Goal: Task Accomplishment & Management: Use online tool/utility

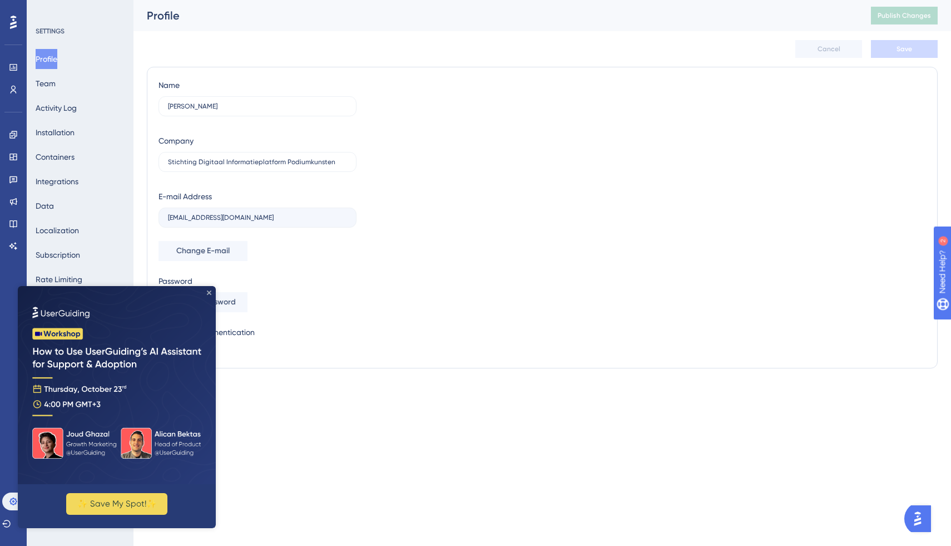
click at [209, 292] on icon "Close Preview" at bounding box center [209, 292] width 4 height 4
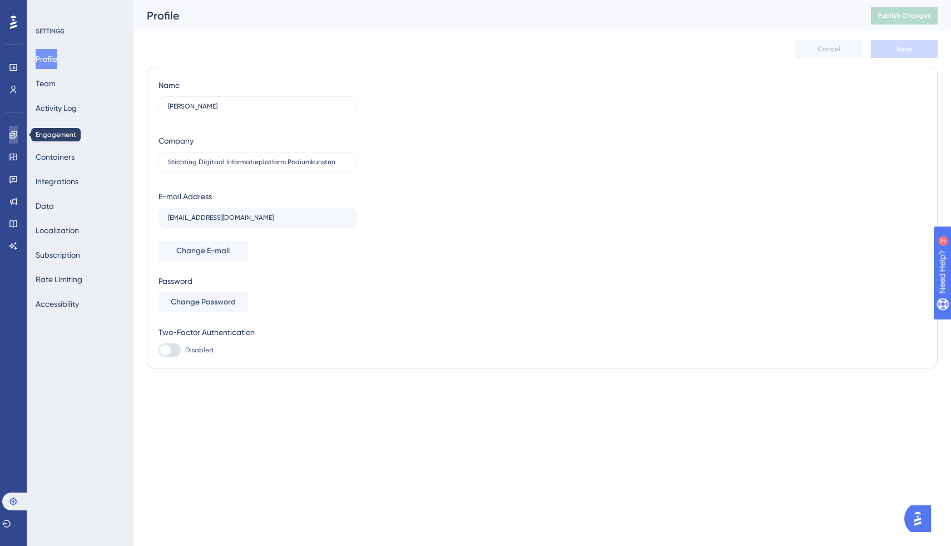
click at [14, 134] on icon at bounding box center [12, 134] width 7 height 7
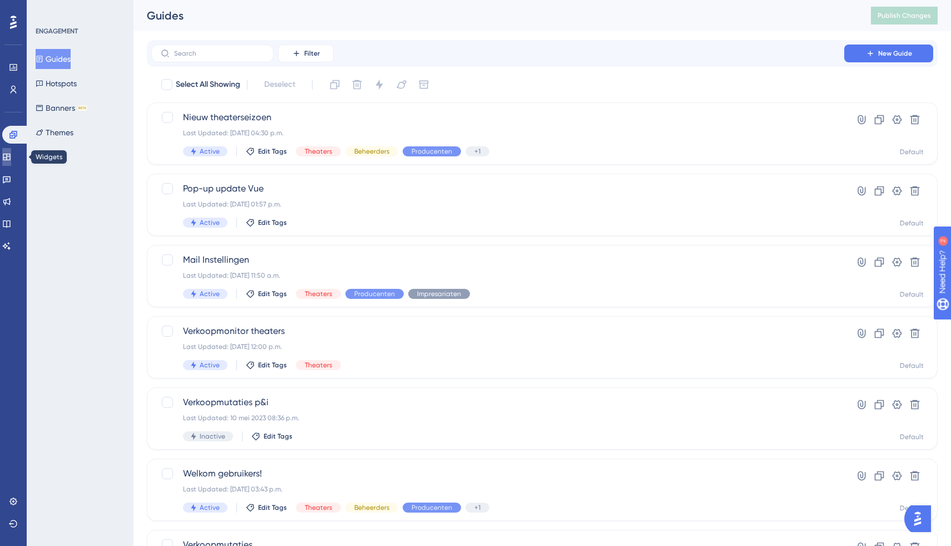
click at [11, 161] on link at bounding box center [6, 157] width 9 height 18
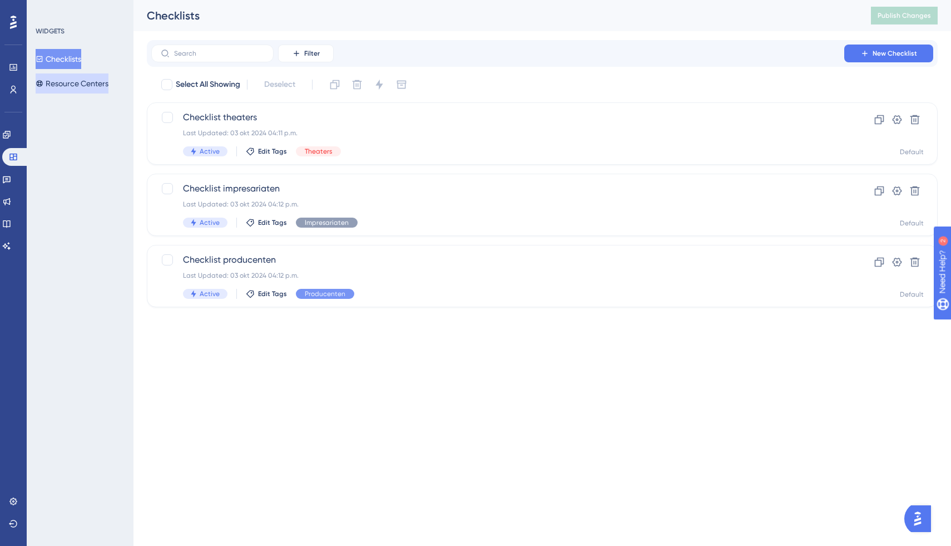
click at [86, 85] on button "Resource Centers" at bounding box center [72, 83] width 73 height 20
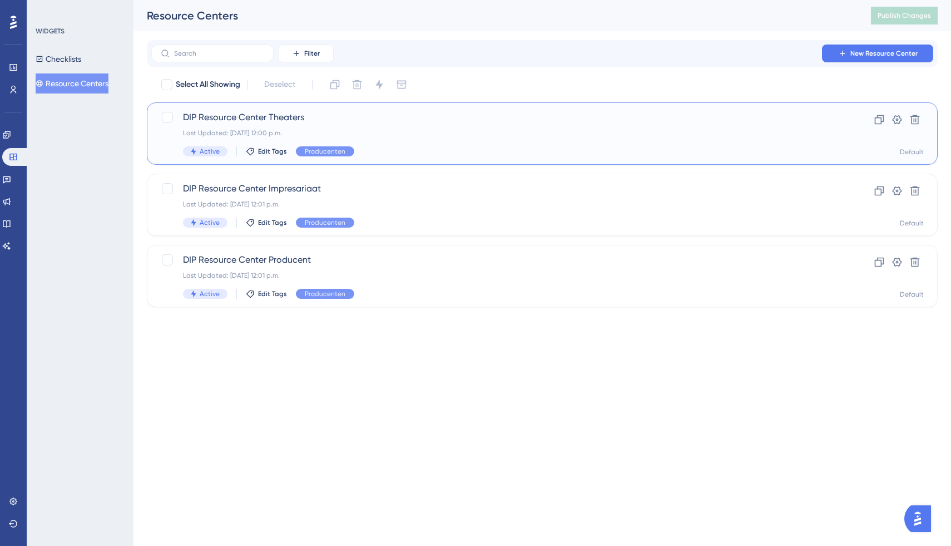
click at [280, 120] on span "DIP Resource Center Theaters" at bounding box center [498, 117] width 630 height 13
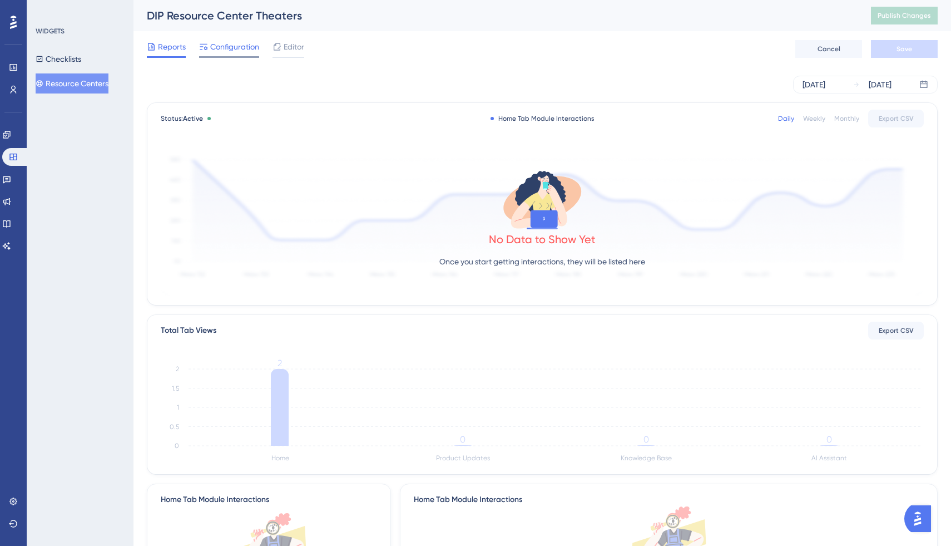
click at [245, 47] on span "Configuration" at bounding box center [234, 46] width 49 height 13
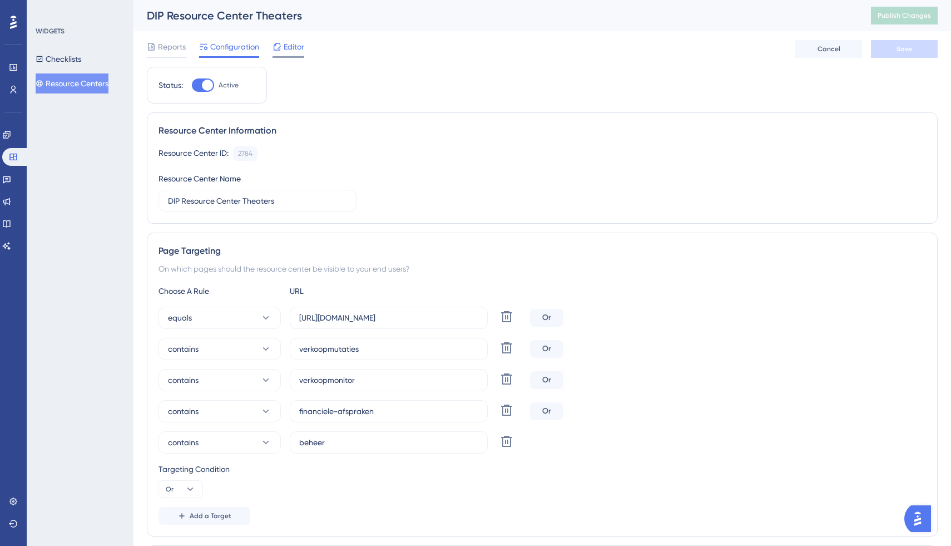
click at [295, 49] on span "Editor" at bounding box center [294, 46] width 21 height 13
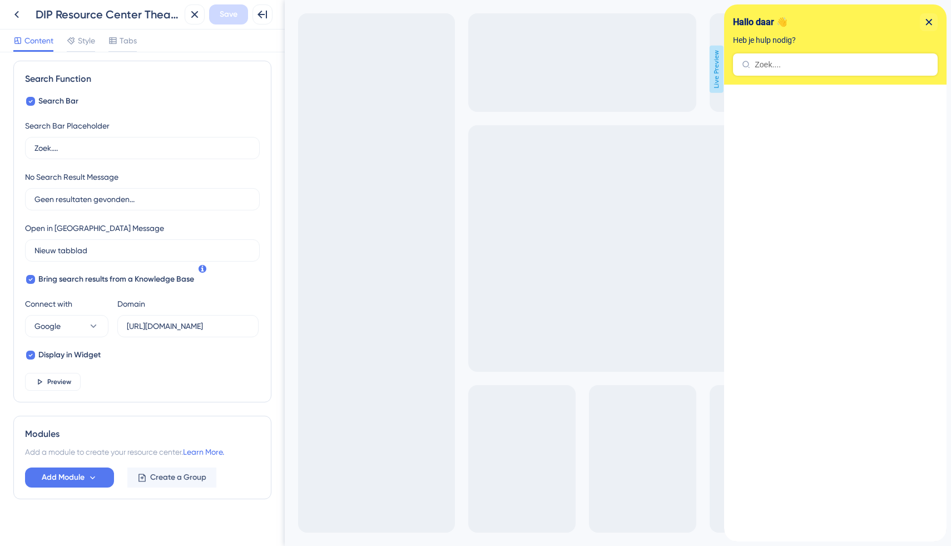
scroll to position [166, 0]
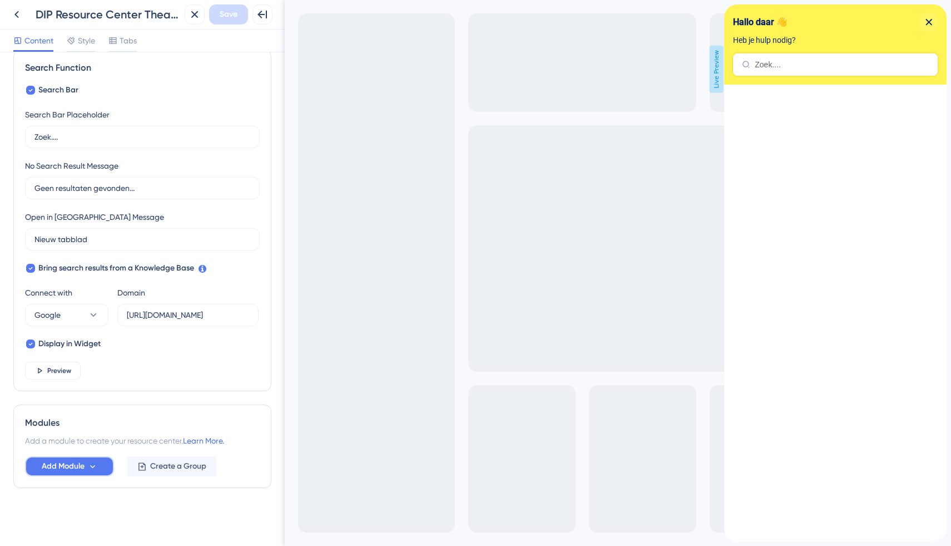
click at [72, 468] on span "Add Module" at bounding box center [63, 465] width 43 height 13
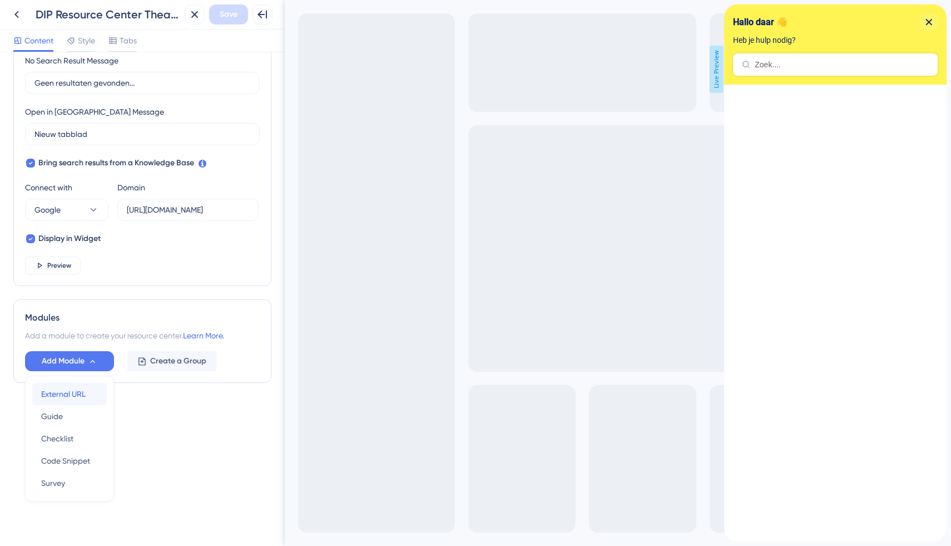
click at [82, 402] on div "External URL External URL" at bounding box center [69, 394] width 57 height 22
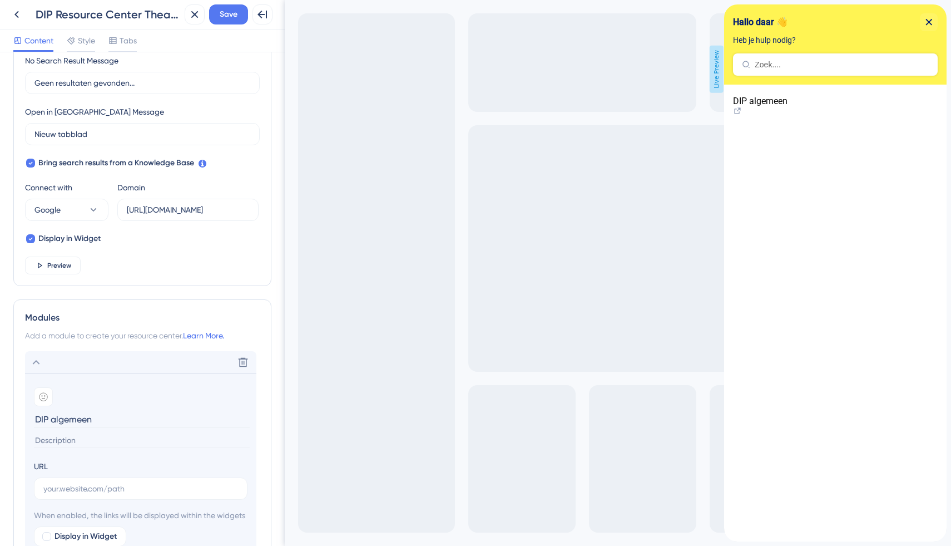
type input "DIP algemeen"
type input "a"
type input "Algemene vragen DIP"
click at [92, 478] on label at bounding box center [141, 488] width 214 height 22
click at [92, 482] on input "text" at bounding box center [140, 488] width 195 height 12
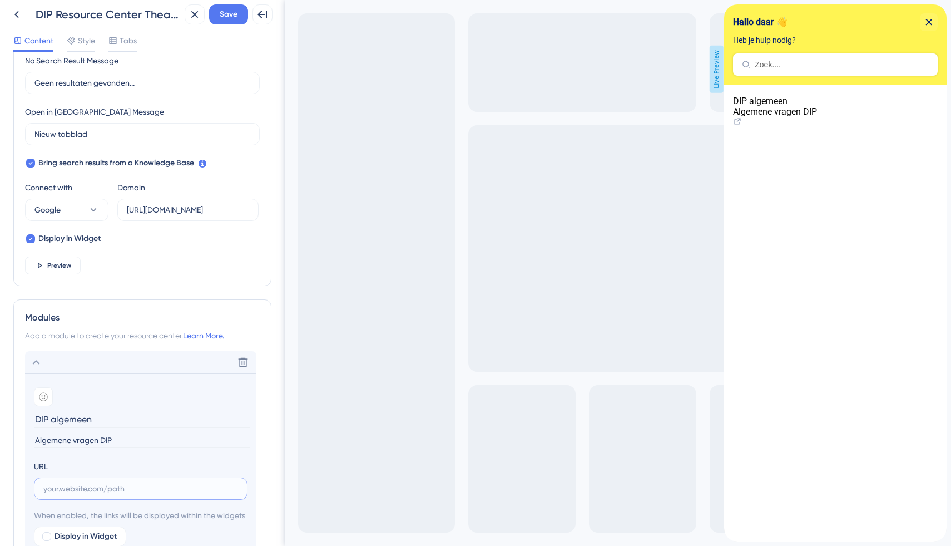
paste input "[URL][DOMAIN_NAME]"
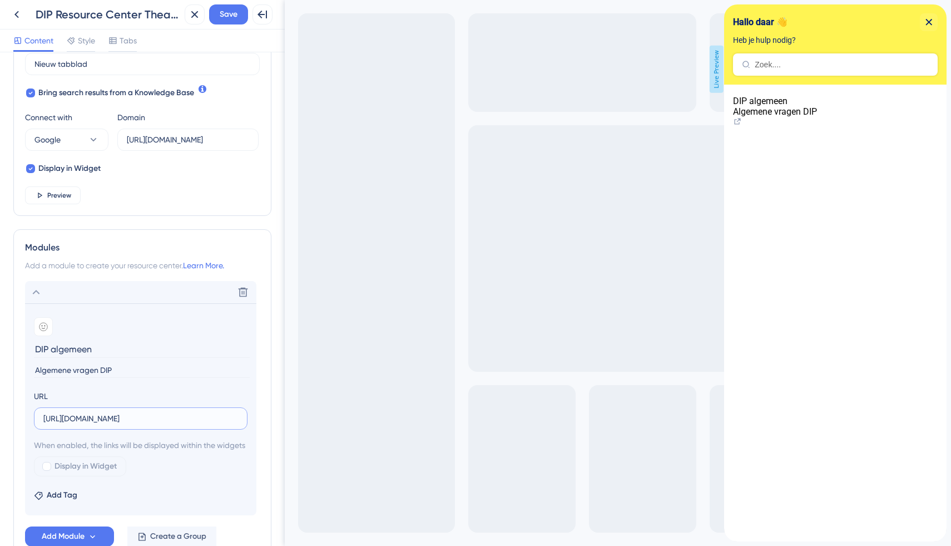
scroll to position [346, 0]
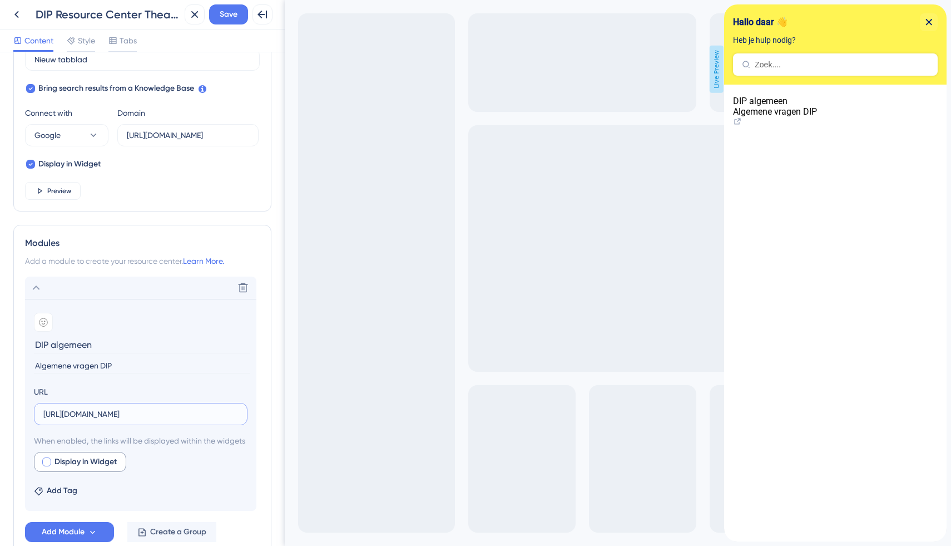
type input "[URL][DOMAIN_NAME]"
click at [50, 466] on div at bounding box center [46, 461] width 9 height 9
checkbox input "true"
click at [169, 468] on span "Preview" at bounding box center [170, 461] width 28 height 13
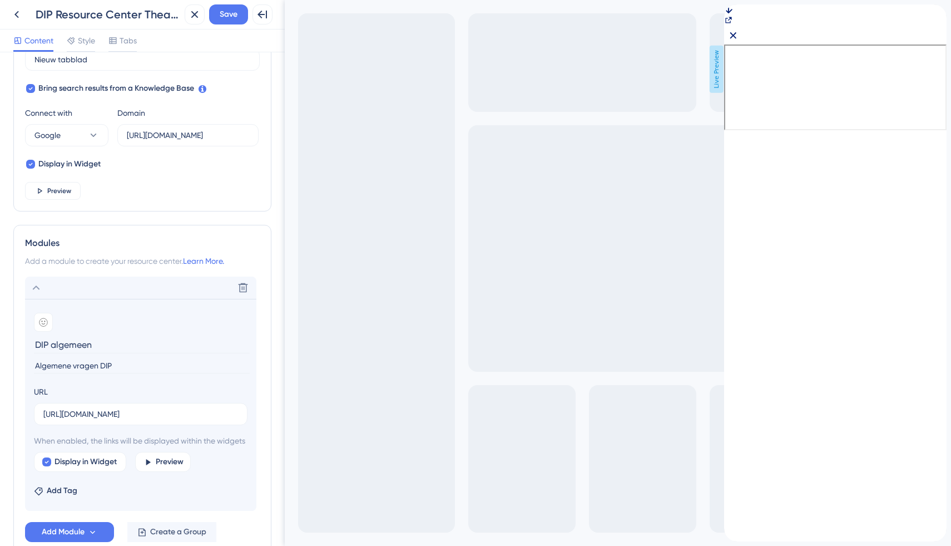
click at [733, 13] on icon "back to header" at bounding box center [728, 8] width 9 height 9
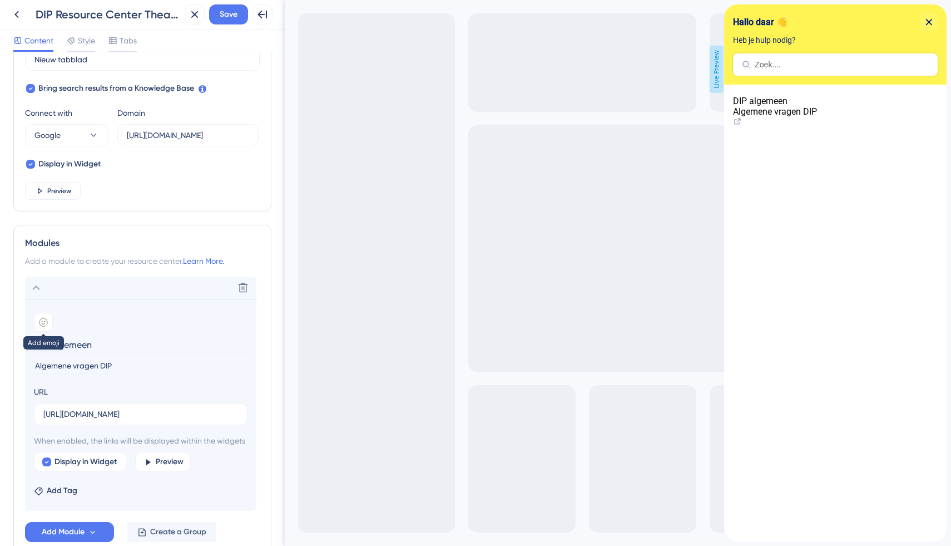
click at [47, 321] on icon at bounding box center [43, 322] width 9 height 9
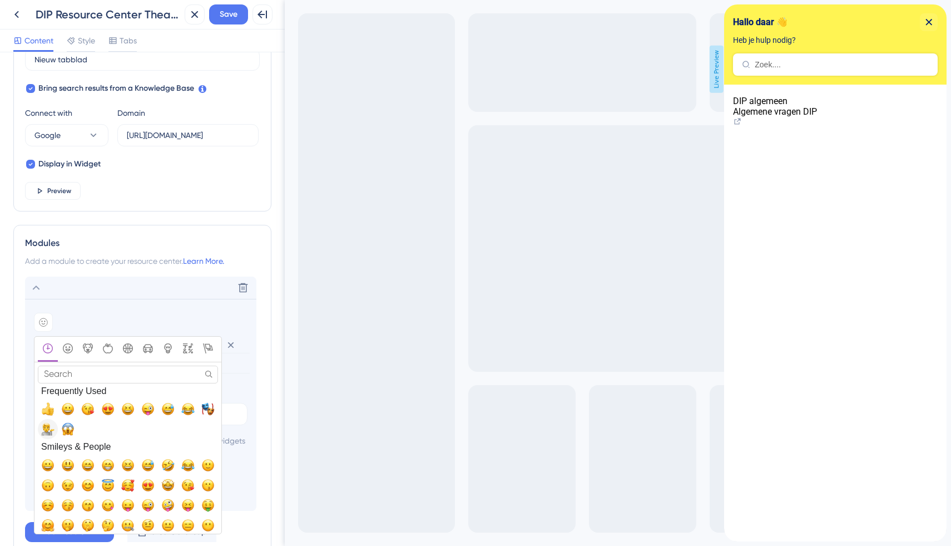
click at [48, 433] on span "💁, information_desk_person" at bounding box center [47, 428] width 13 height 13
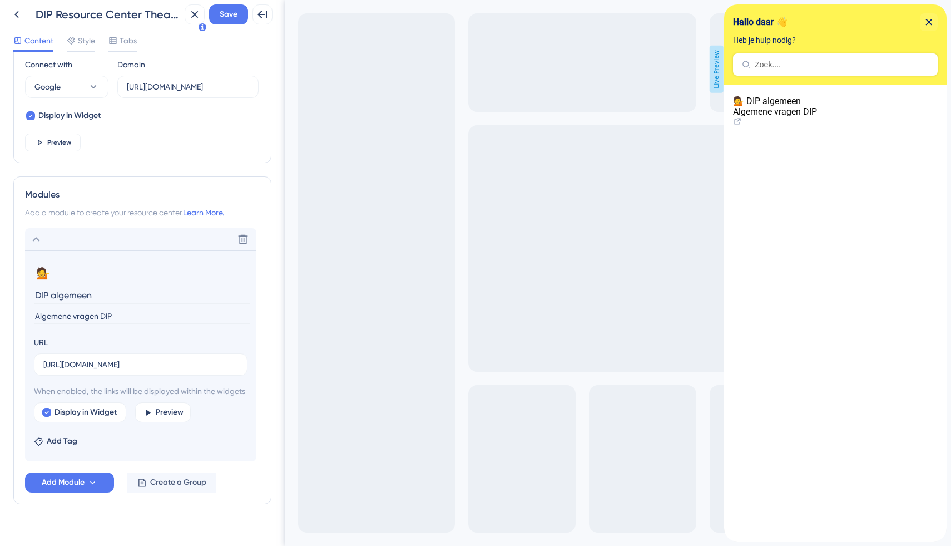
scroll to position [424, 0]
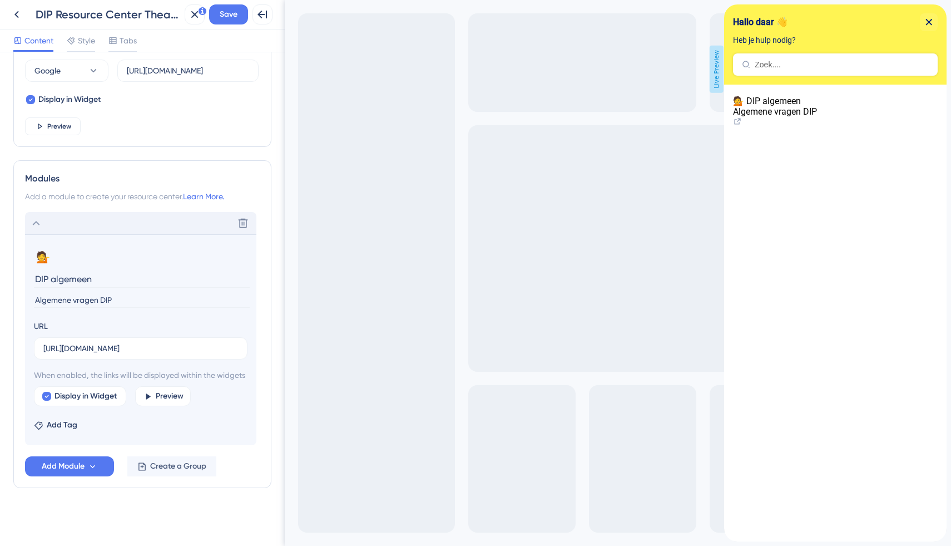
click at [38, 216] on icon at bounding box center [35, 222] width 13 height 13
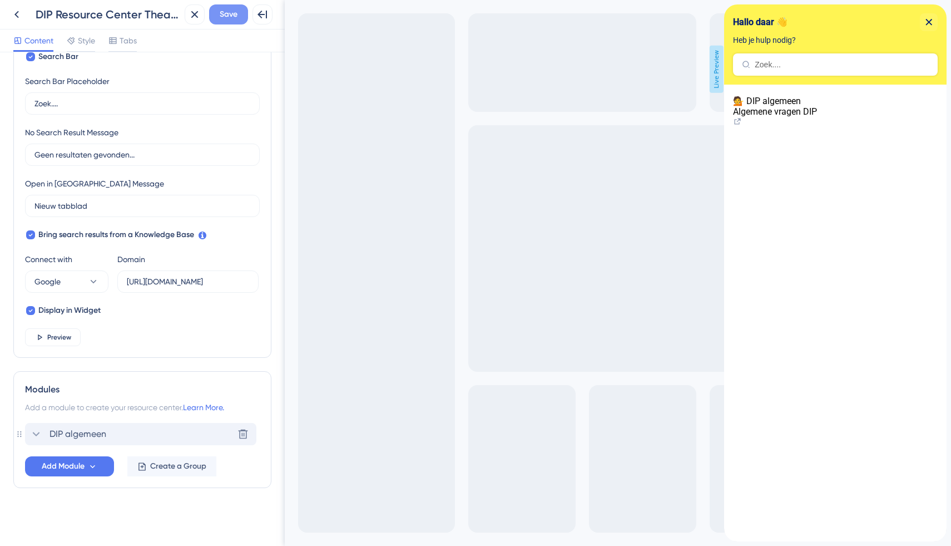
click at [231, 12] on span "Save" at bounding box center [229, 14] width 18 height 13
click at [17, 11] on icon at bounding box center [16, 14] width 13 height 13
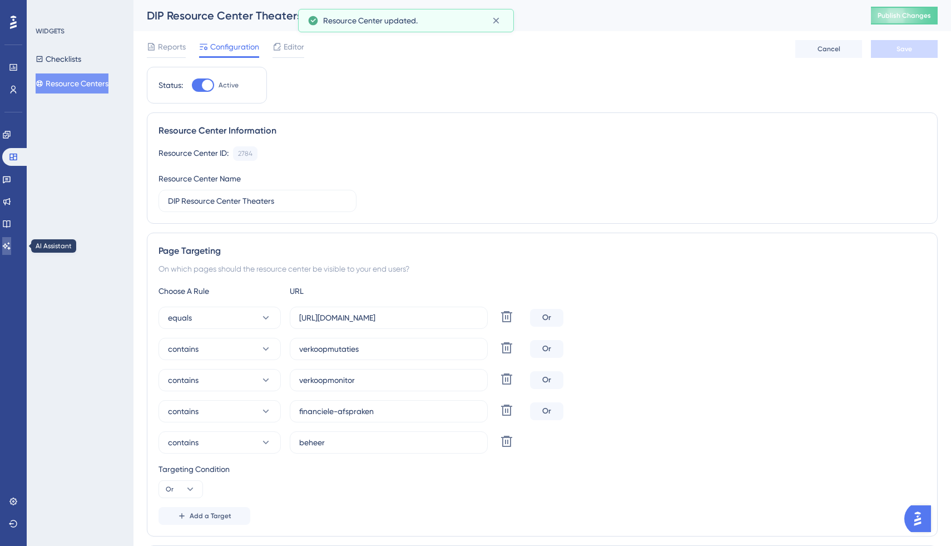
click at [11, 245] on icon at bounding box center [7, 245] width 8 height 7
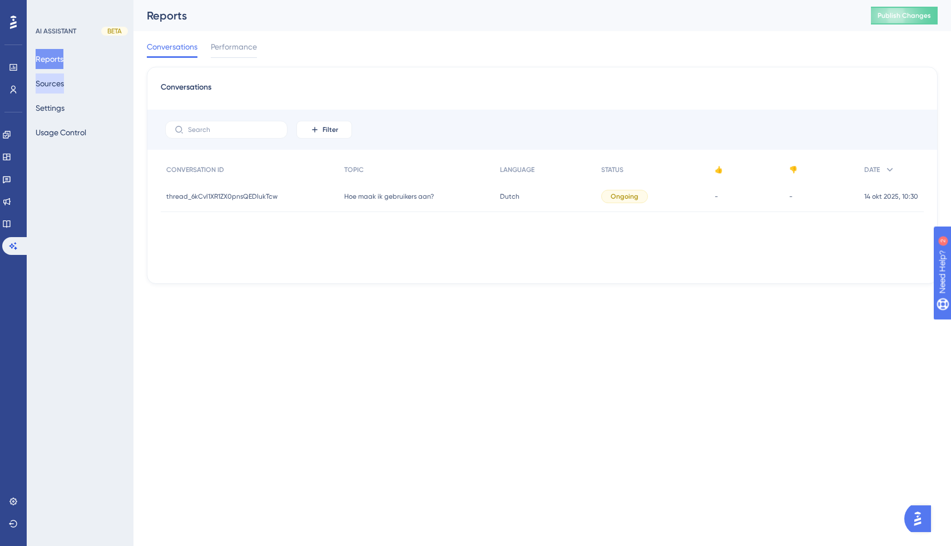
click at [64, 83] on button "Sources" at bounding box center [50, 83] width 28 height 20
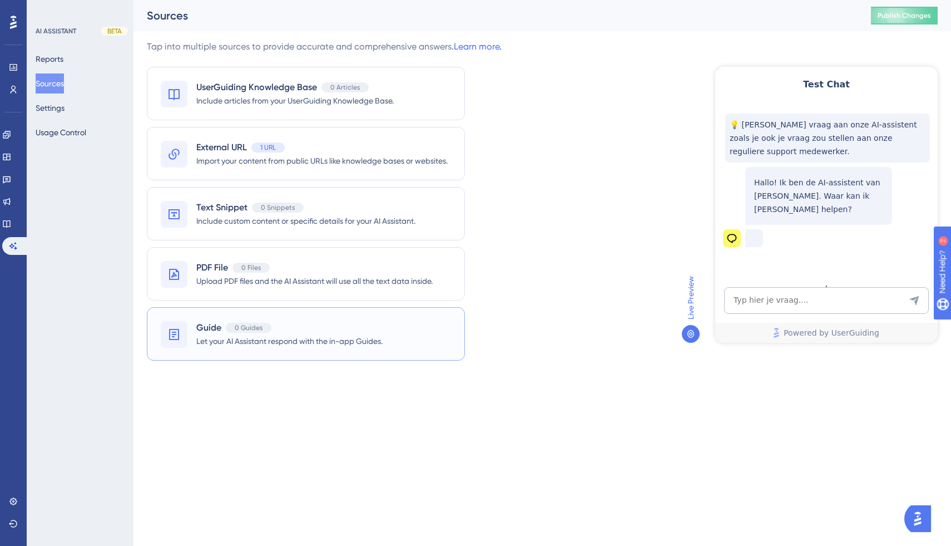
click at [324, 340] on span "Let your AI Assistant respond with the in-app Guides." at bounding box center [289, 340] width 186 height 13
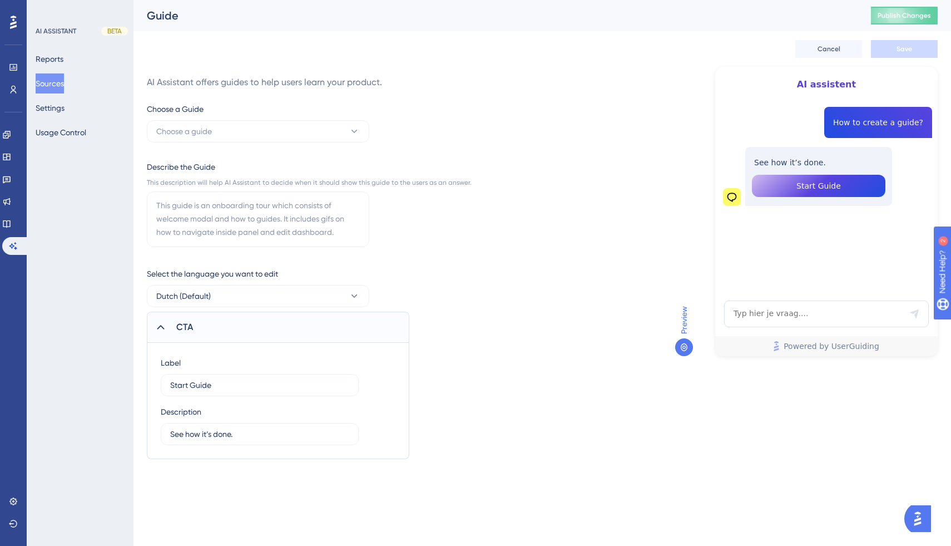
click at [824, 186] on span "Start Guide" at bounding box center [818, 185] width 44 height 13
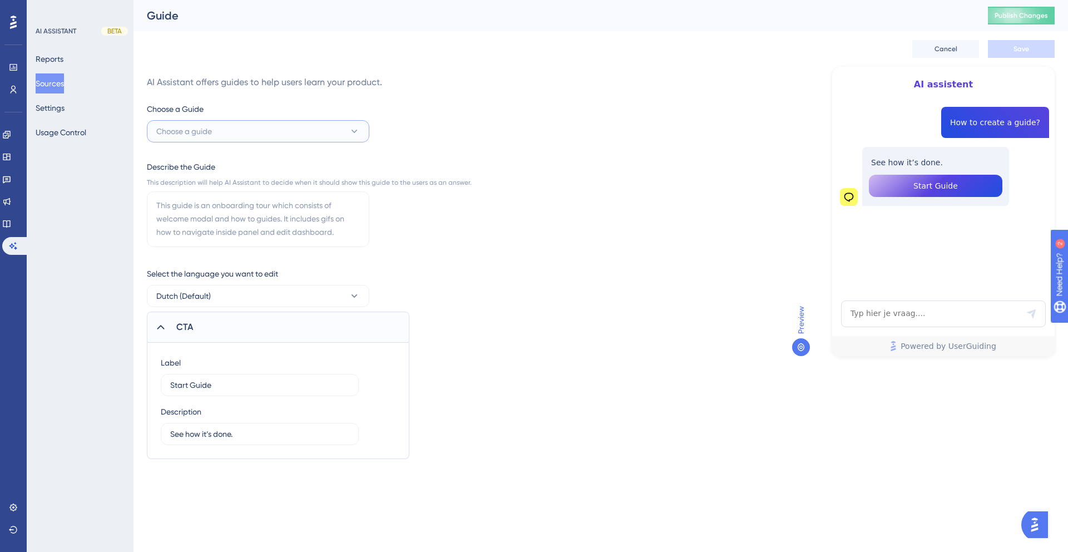
click at [355, 132] on icon at bounding box center [354, 131] width 11 height 11
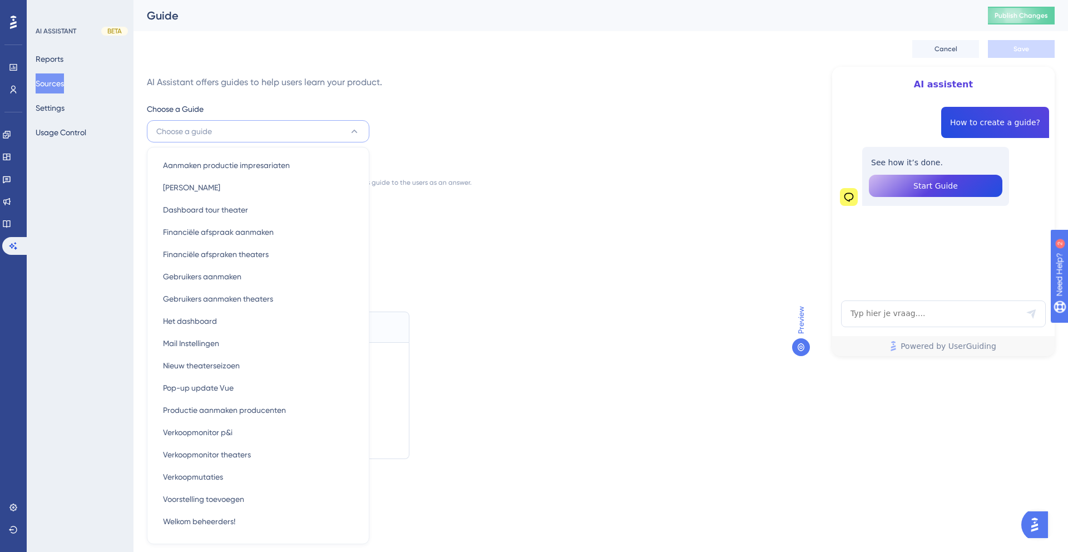
click at [355, 132] on icon at bounding box center [354, 131] width 11 height 11
